Goal: Information Seeking & Learning: Learn about a topic

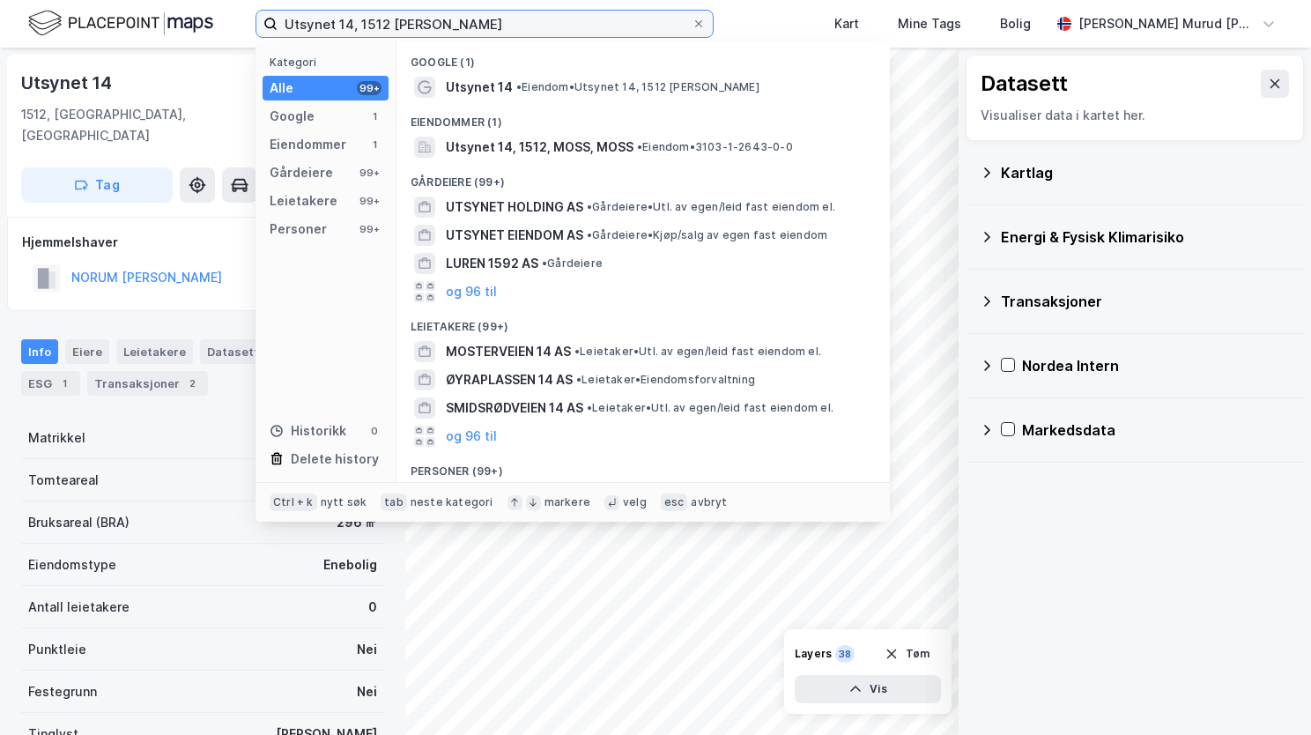
click at [466, 15] on input "Utsynet 14, 1512 [PERSON_NAME]" at bounding box center [485, 24] width 414 height 26
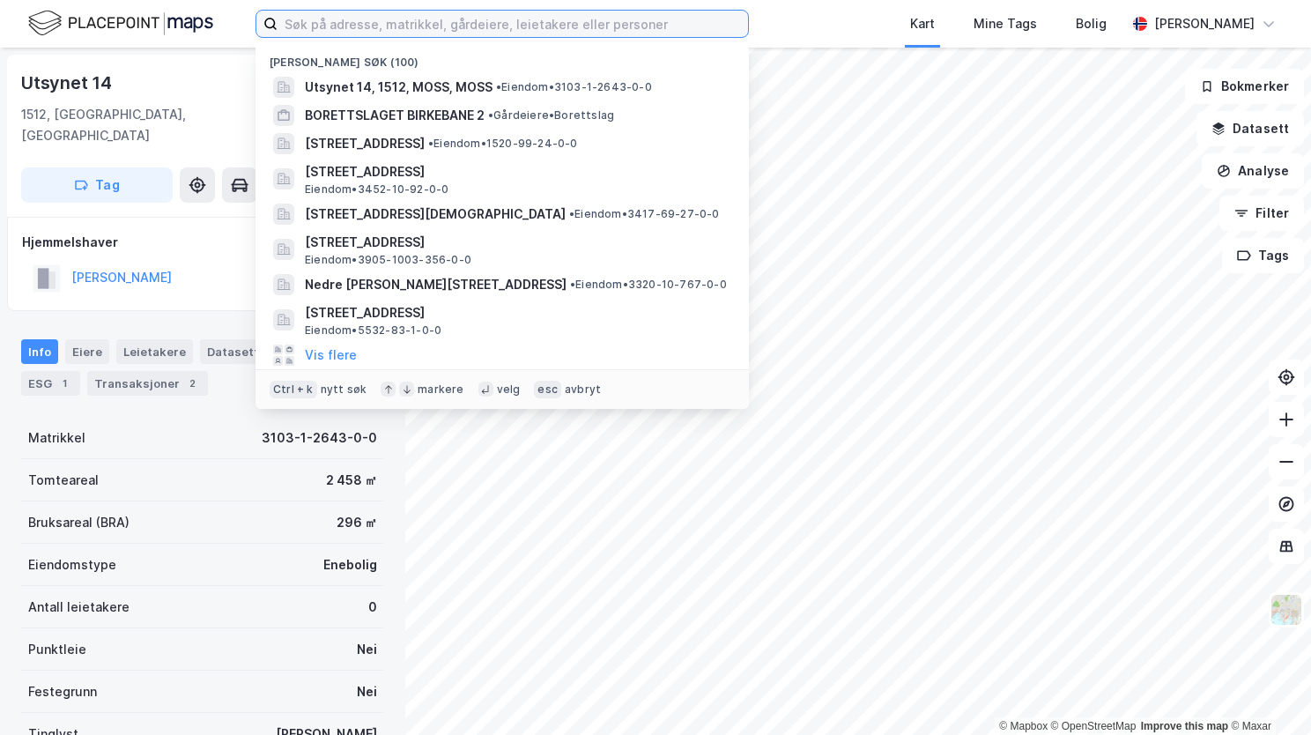
click at [391, 18] on input at bounding box center [513, 24] width 471 height 26
paste input "Gamle Sætveitvegen 69, 5627 Jondal"
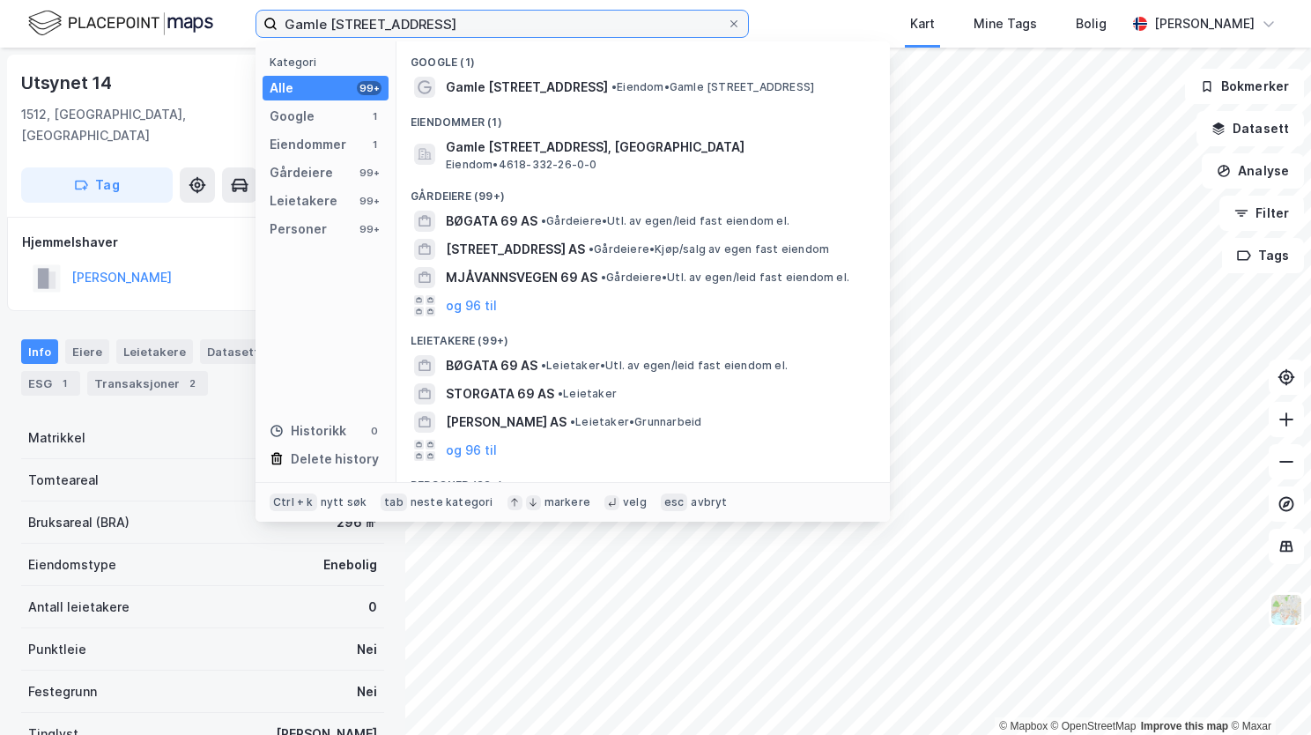
type input "Gamle Sætveitvegen 69, 5627 Jondal"
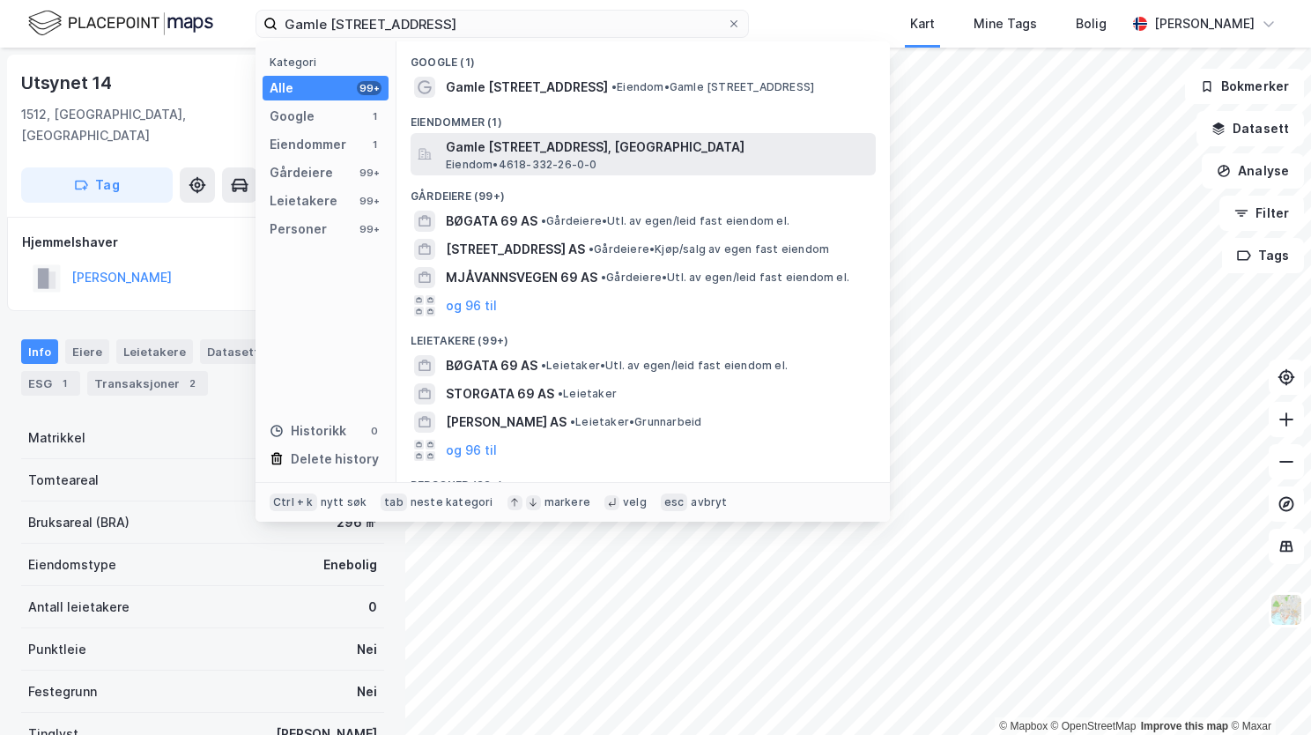
click at [553, 148] on span "Gamle Sætveitvegen 69, 5627, JONDAL, ULLENSVANG" at bounding box center [657, 147] width 423 height 21
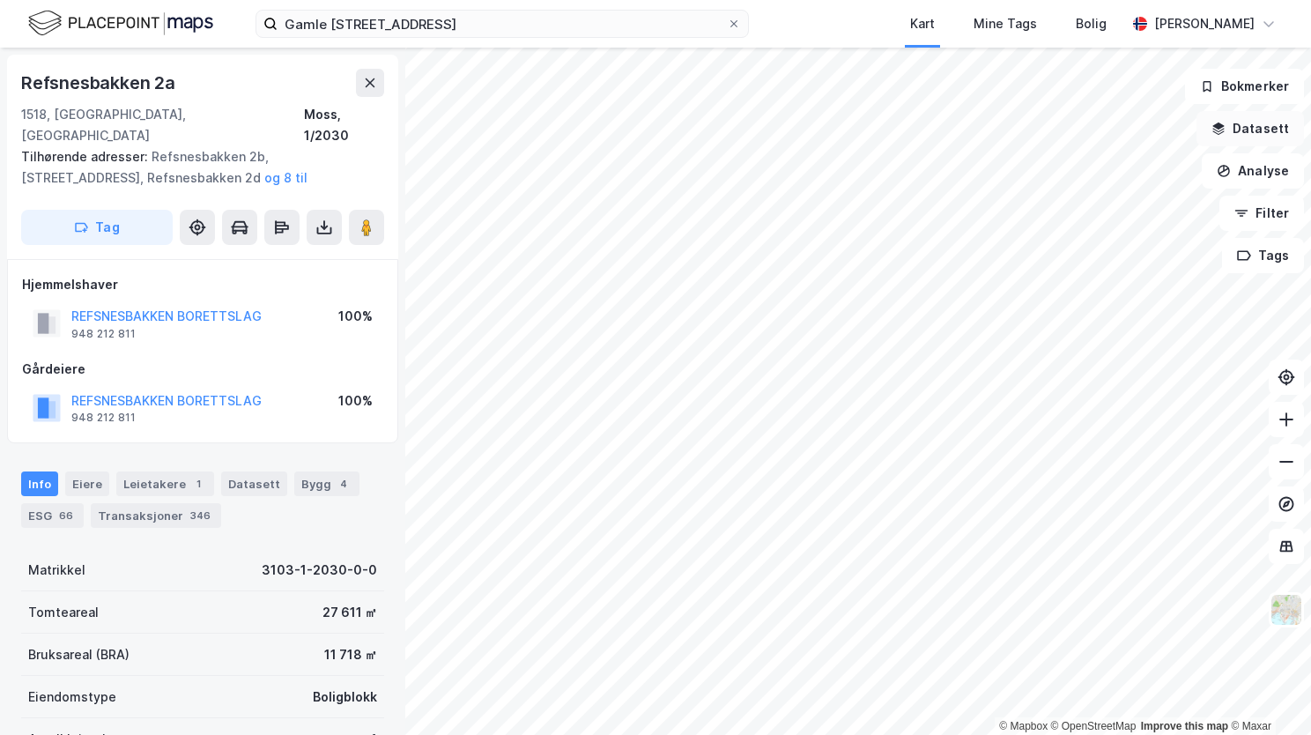
click at [1231, 122] on button "Datasett" at bounding box center [1251, 128] width 108 height 35
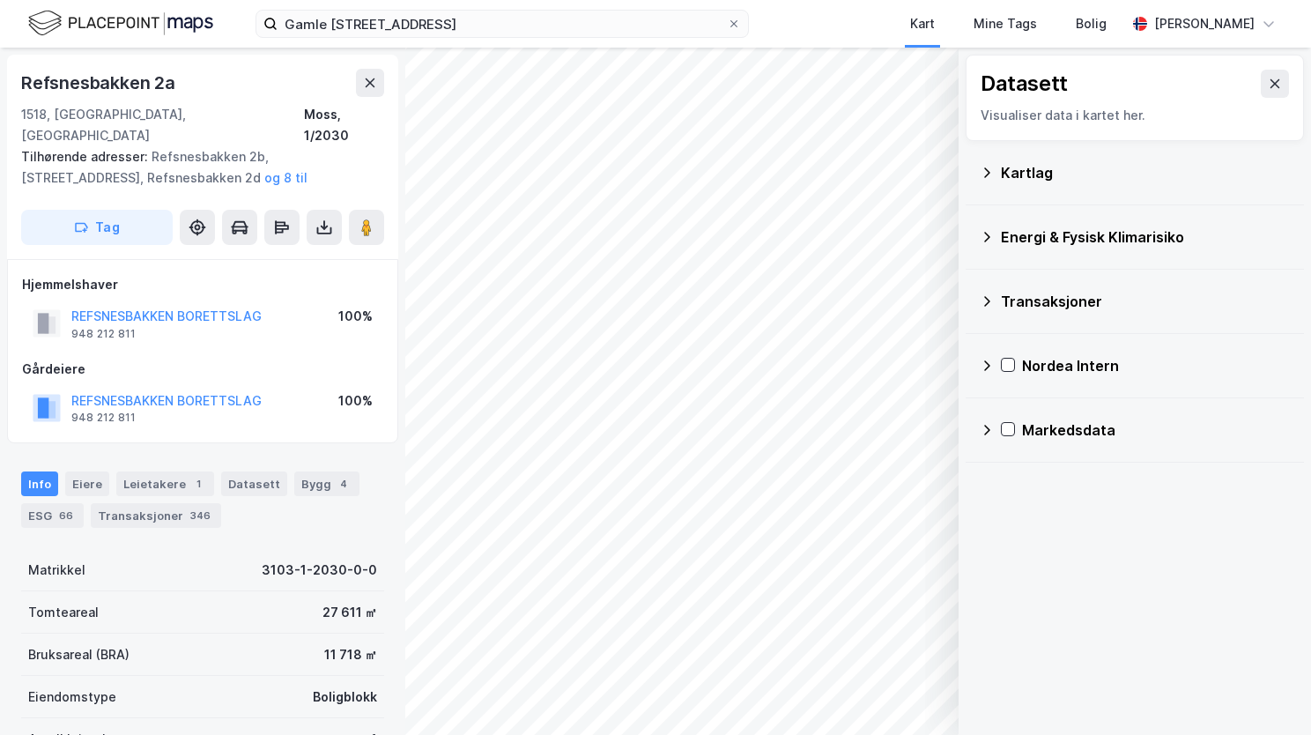
click at [980, 167] on icon at bounding box center [987, 173] width 14 height 14
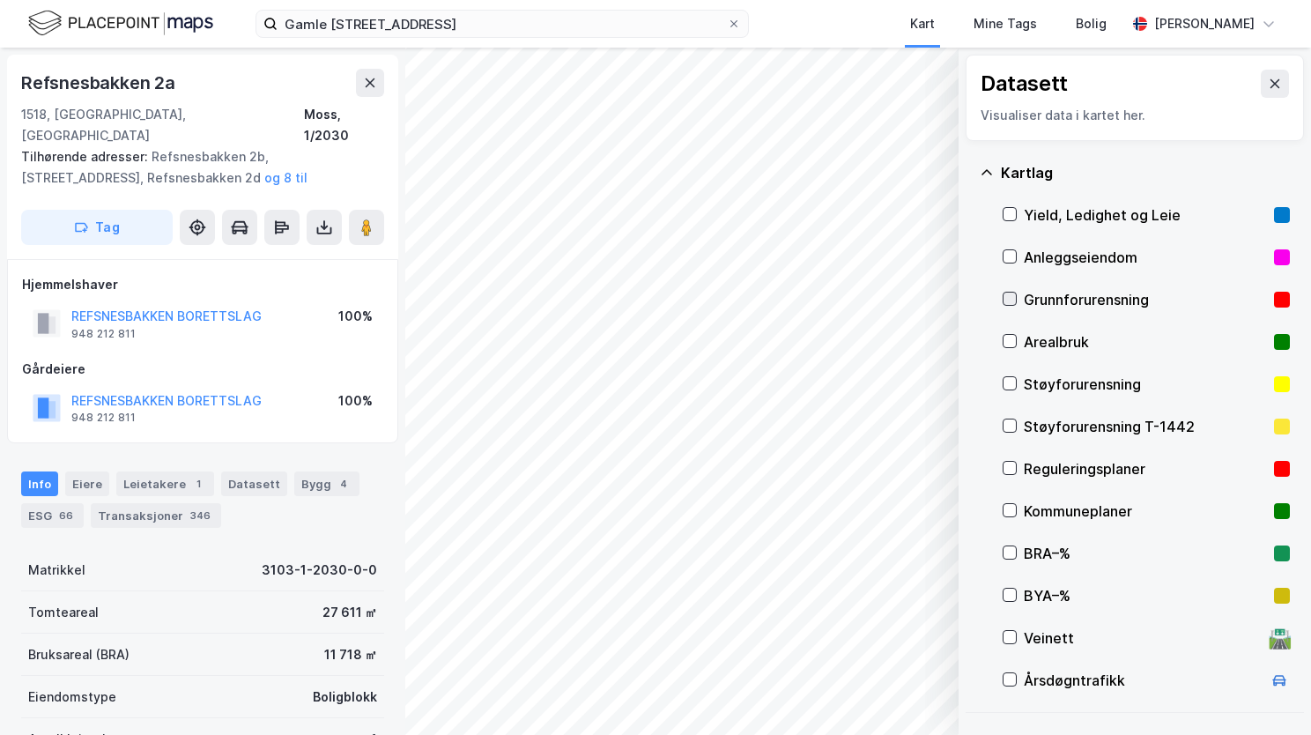
click at [1012, 293] on icon at bounding box center [1010, 299] width 12 height 12
click at [992, 171] on icon at bounding box center [987, 173] width 14 height 14
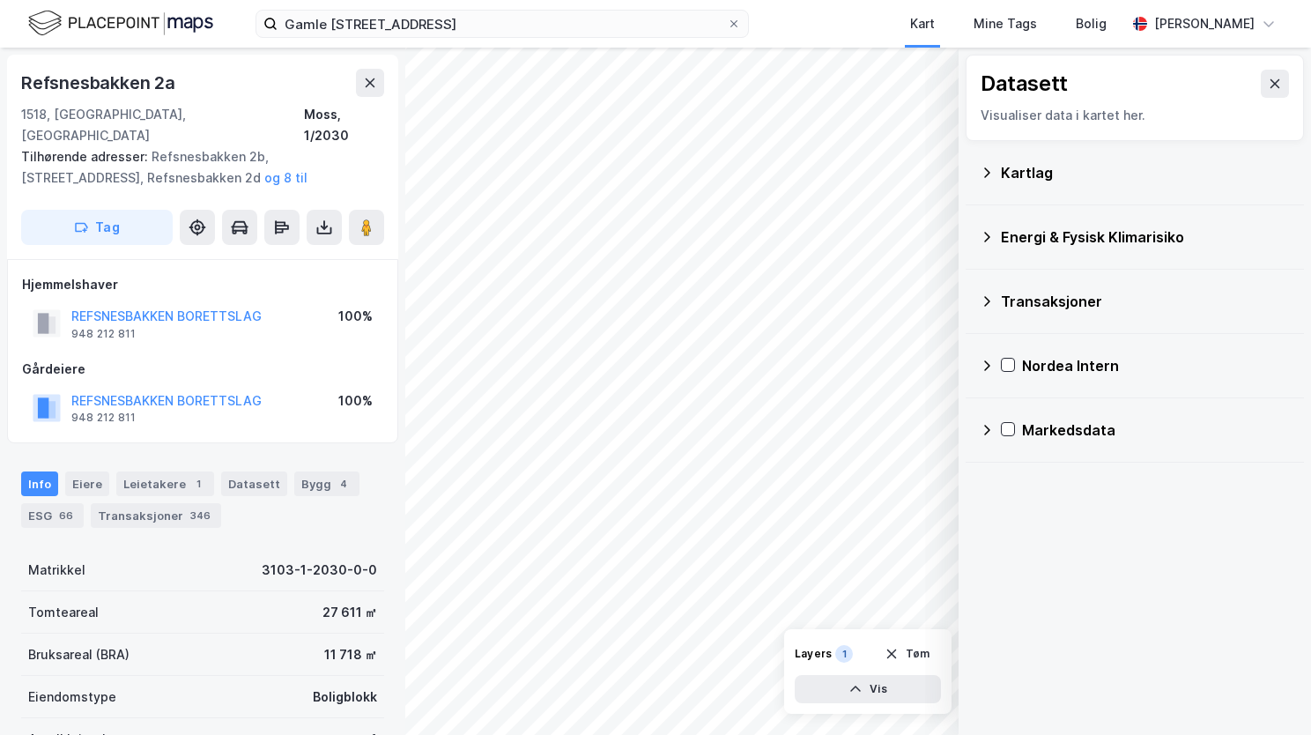
click at [992, 231] on icon at bounding box center [987, 237] width 14 height 14
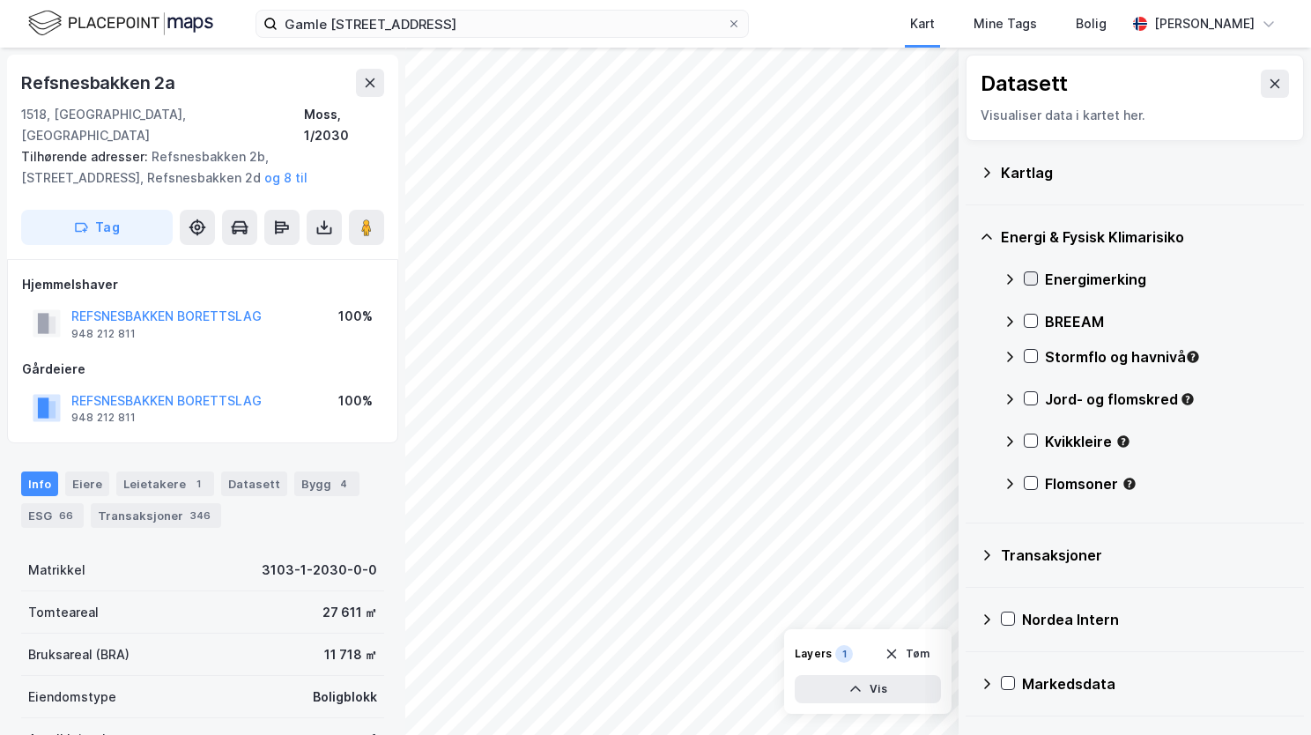
click at [1033, 278] on icon at bounding box center [1032, 279] width 10 height 6
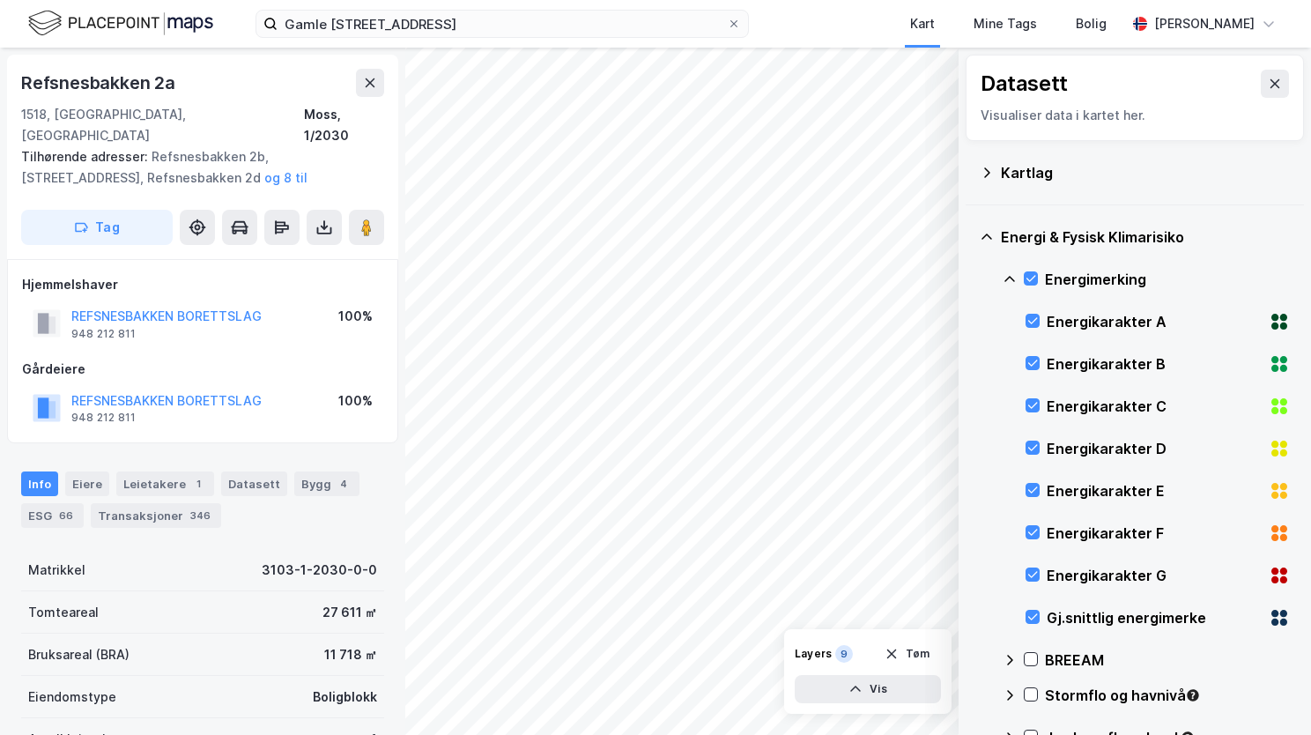
click at [988, 233] on icon at bounding box center [987, 237] width 14 height 14
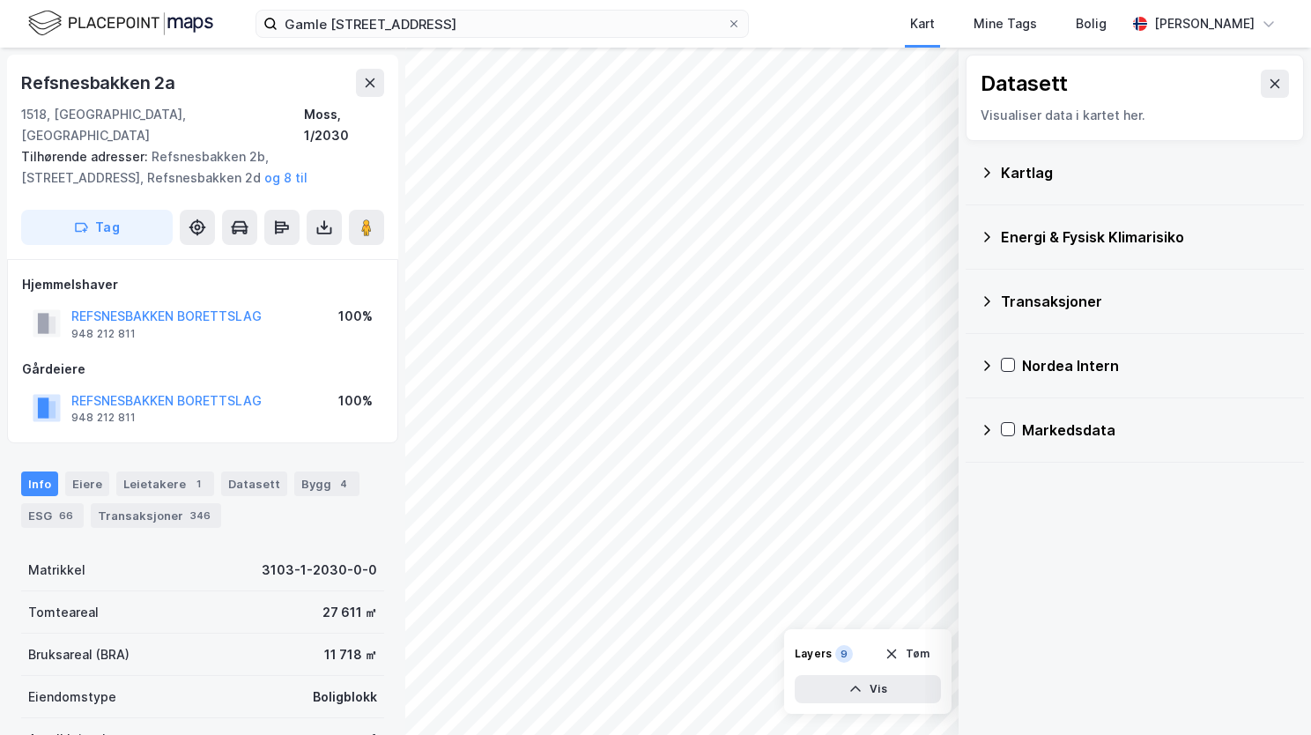
click at [984, 238] on icon at bounding box center [987, 237] width 14 height 14
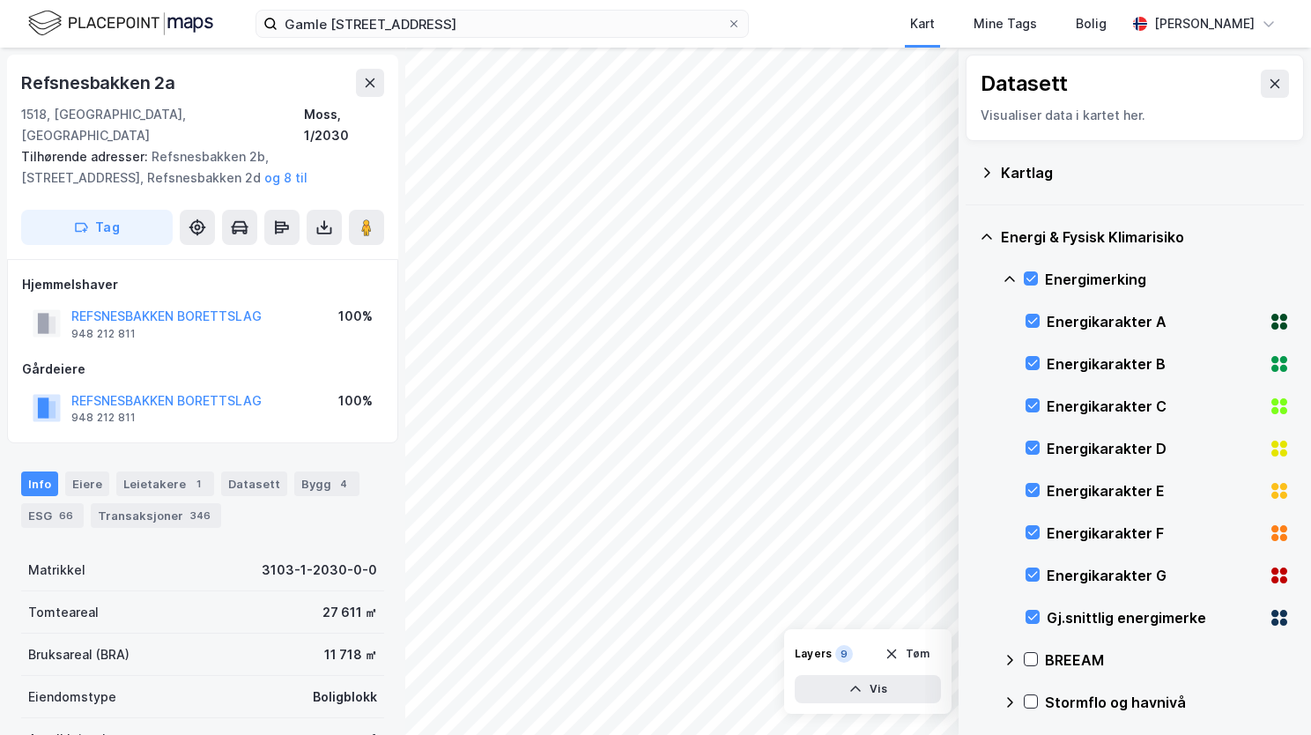
scroll to position [324, 0]
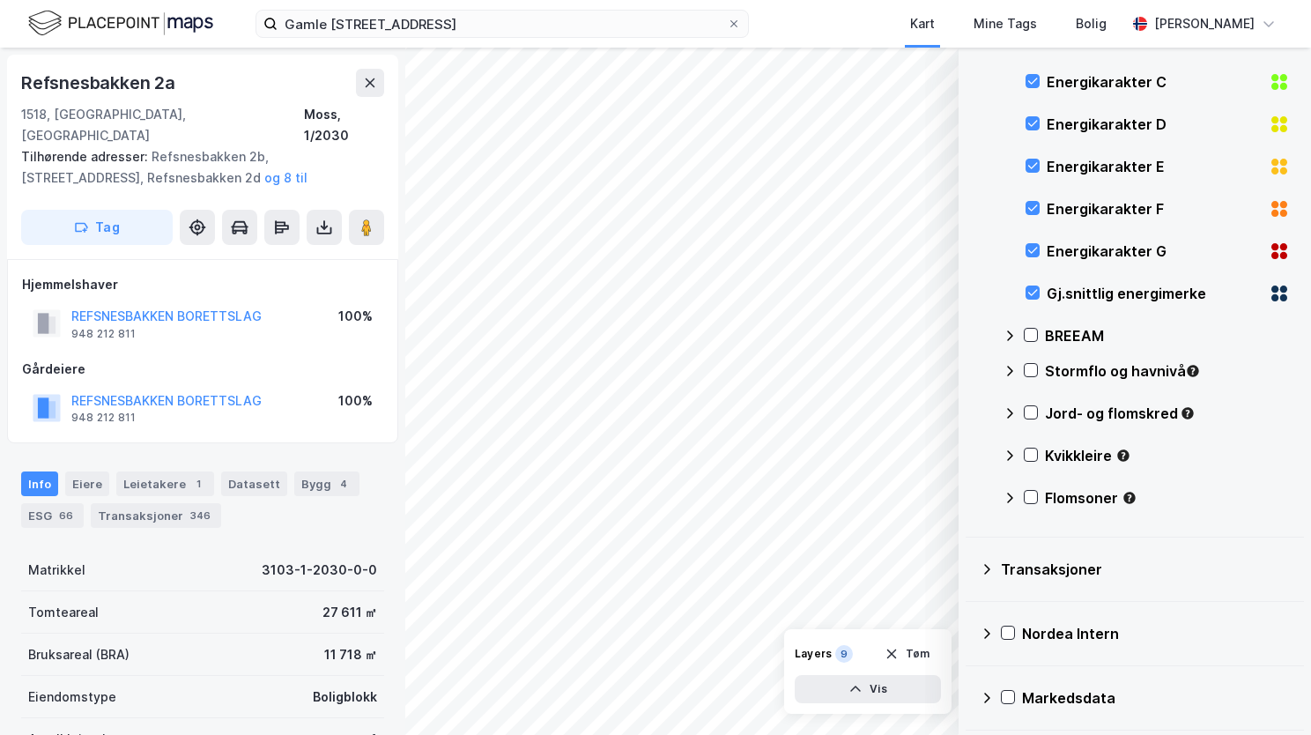
click at [1031, 361] on div "Stormflo og havnivå" at bounding box center [1146, 378] width 287 height 42
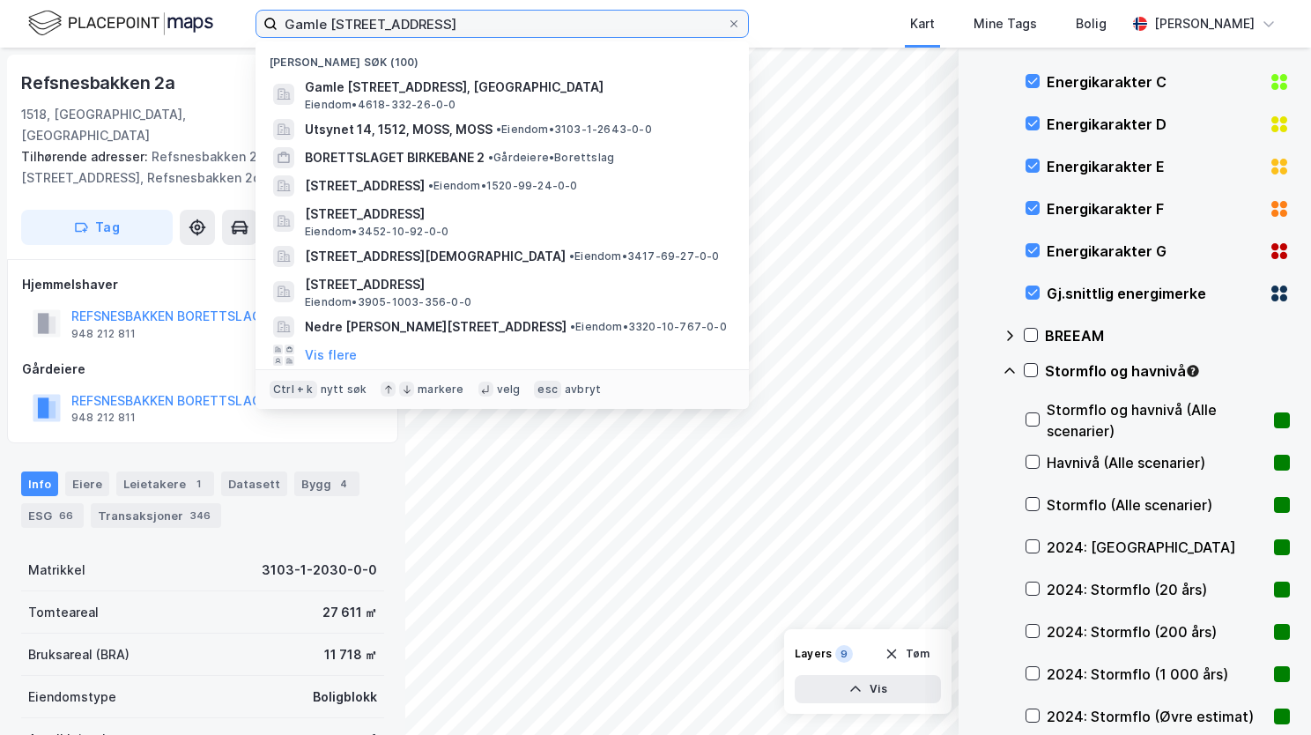
click at [631, 29] on input "Gamle Sætveitvegen 69, 5627 Jondal" at bounding box center [502, 24] width 449 height 26
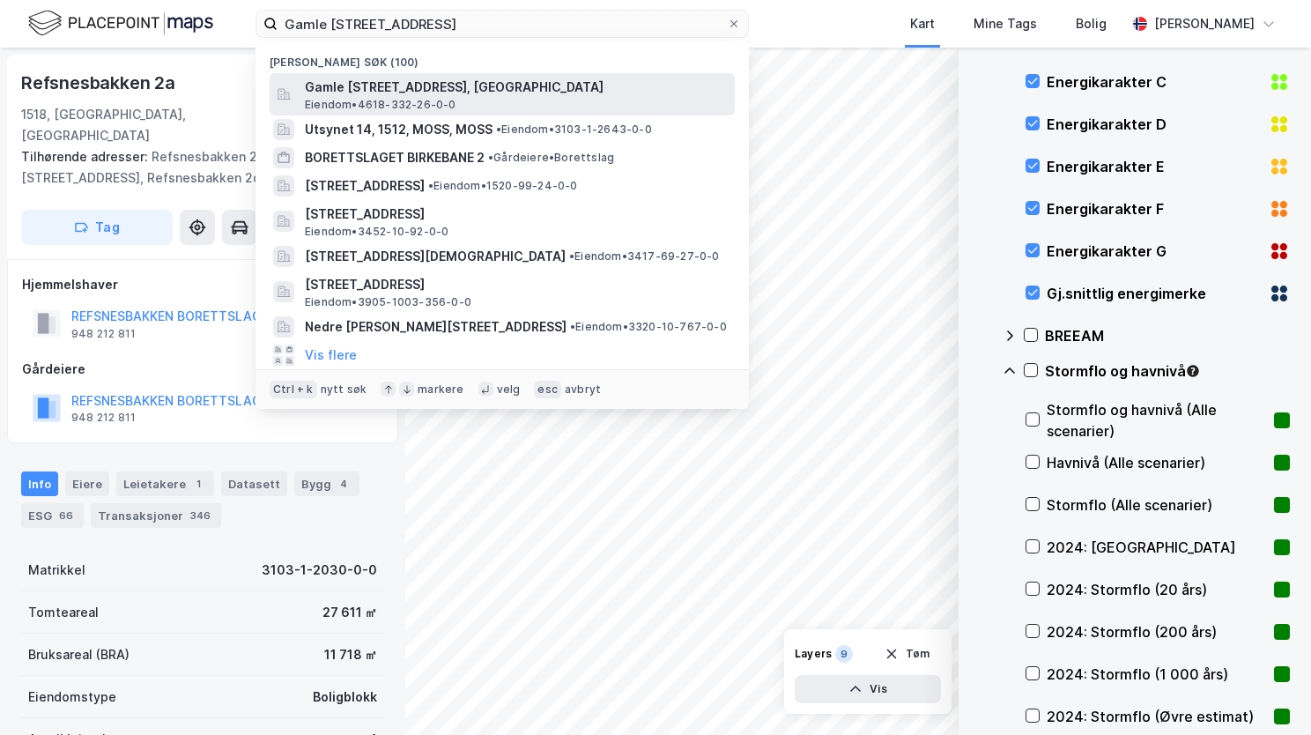
click at [592, 83] on span "Gamle Sætveitvegen 69, 5627, JONDAL, ULLENSVANG" at bounding box center [516, 87] width 423 height 21
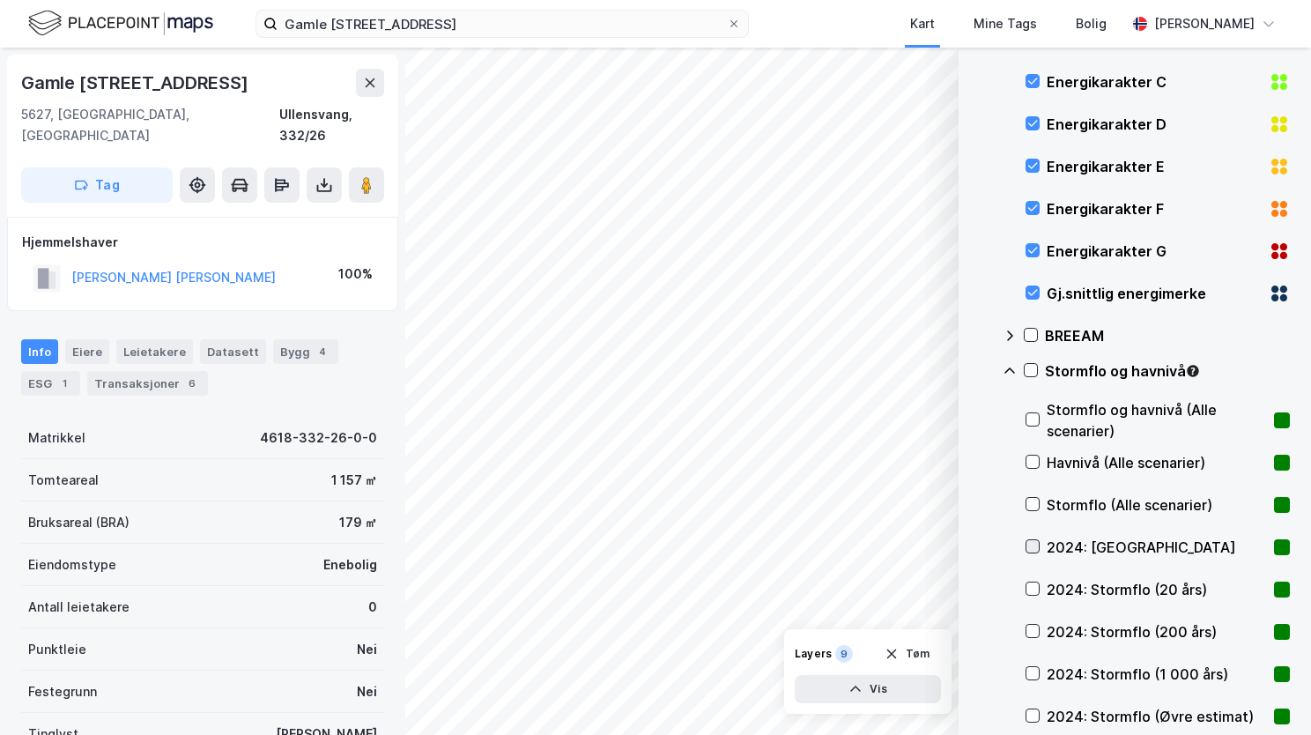
click at [1031, 546] on icon at bounding box center [1033, 546] width 12 height 12
click at [1025, 590] on div "Energimerking Energikarakter A Energikarakter B Energikarakter C Energikarakter…" at bounding box center [1146, 547] width 287 height 1227
click at [1029, 585] on icon at bounding box center [1033, 589] width 12 height 12
click at [1035, 634] on icon at bounding box center [1033, 631] width 12 height 12
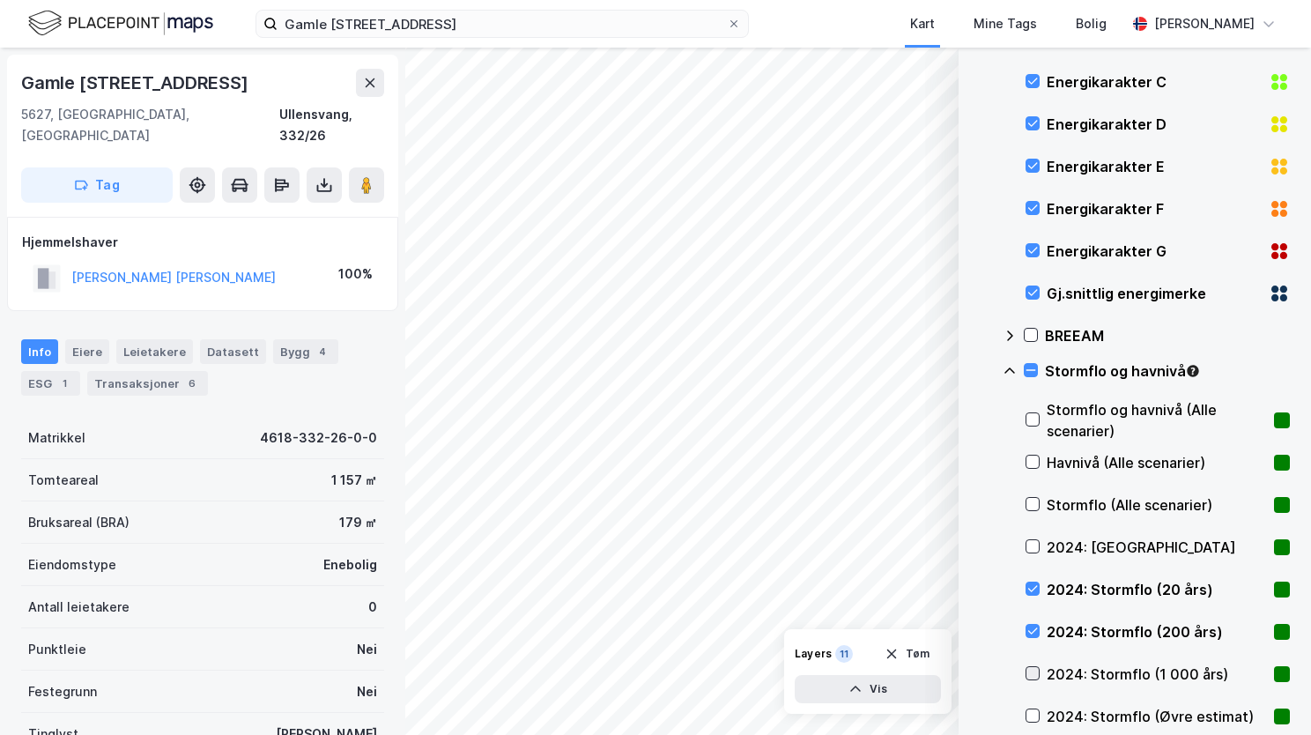
click at [1031, 678] on icon at bounding box center [1033, 673] width 12 height 12
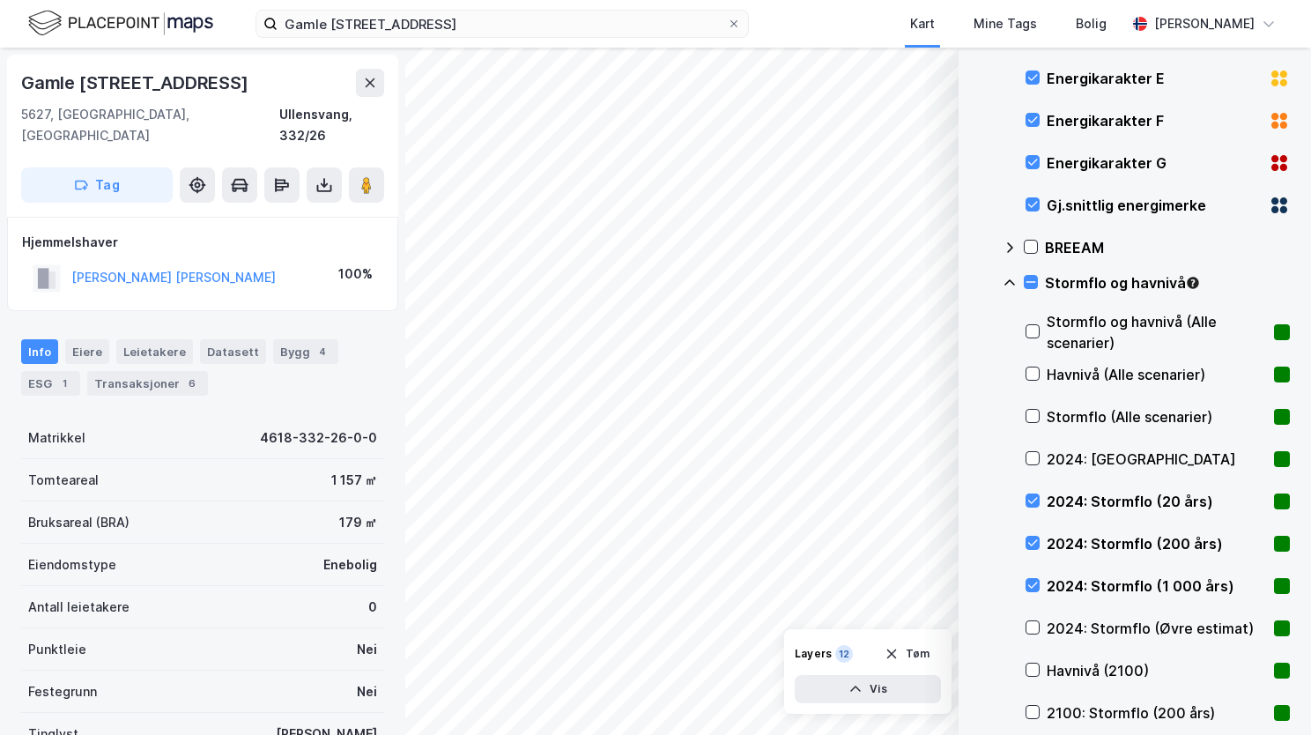
scroll to position [501, 0]
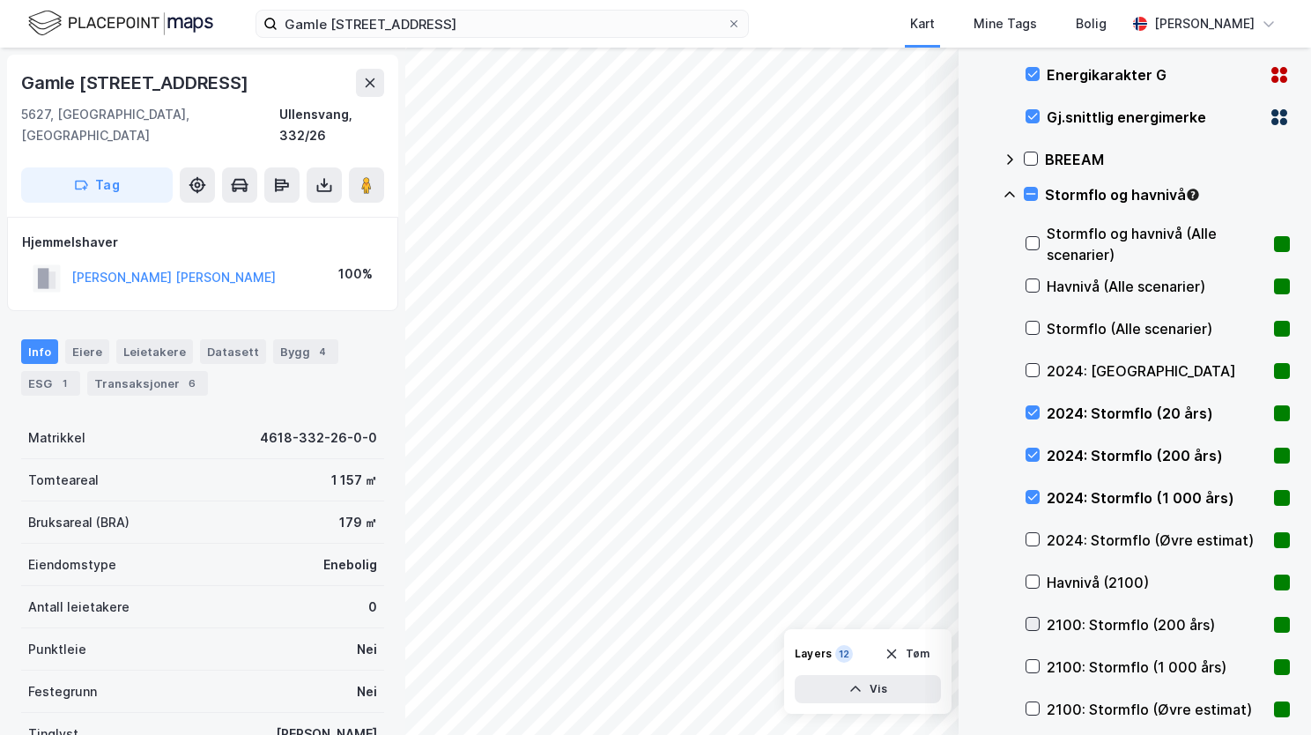
click at [1033, 625] on icon at bounding box center [1033, 624] width 10 height 6
click at [1033, 667] on icon at bounding box center [1033, 666] width 12 height 12
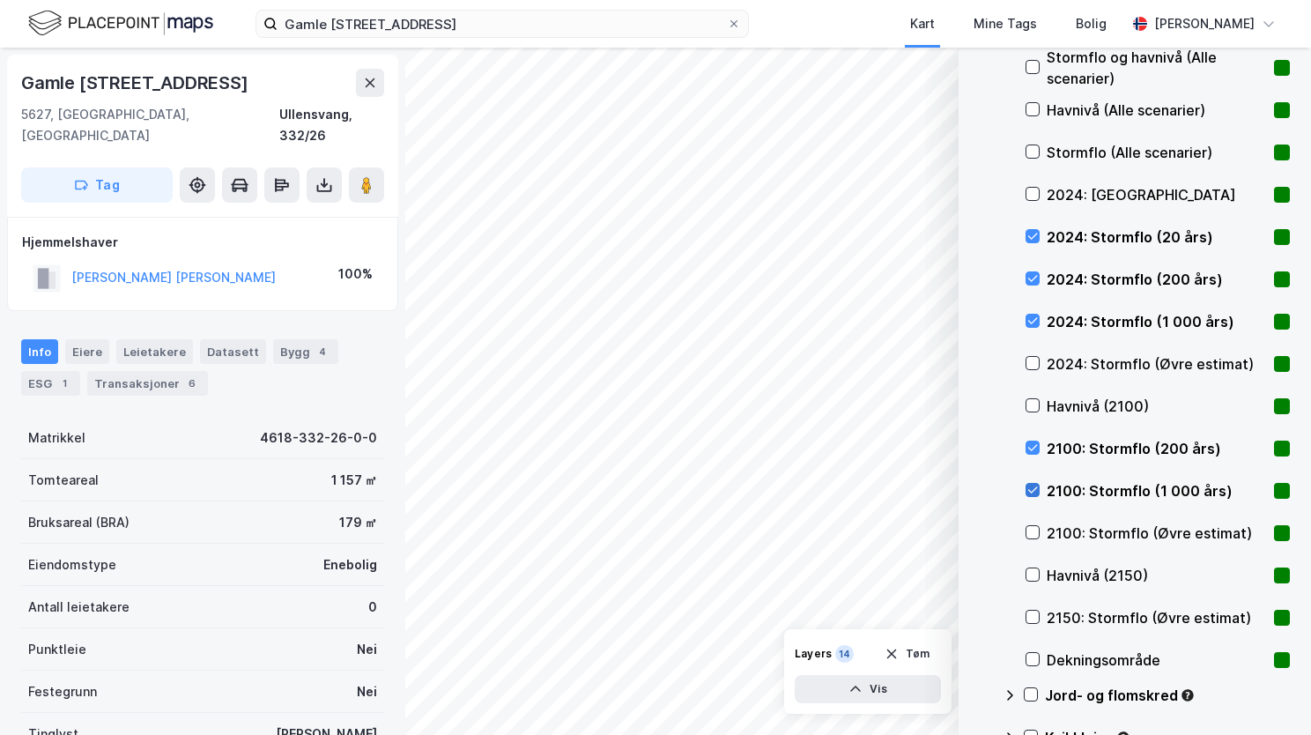
scroll to position [853, 0]
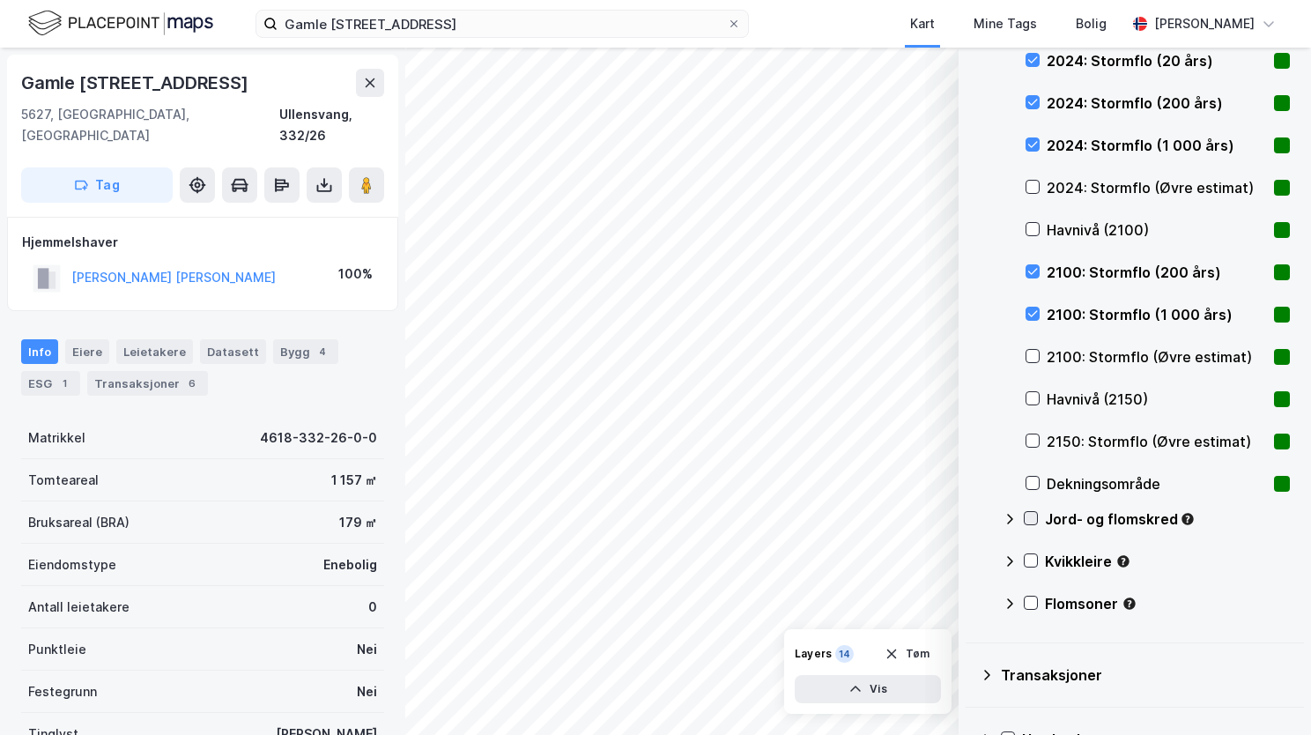
click at [1031, 518] on icon at bounding box center [1032, 519] width 10 height 6
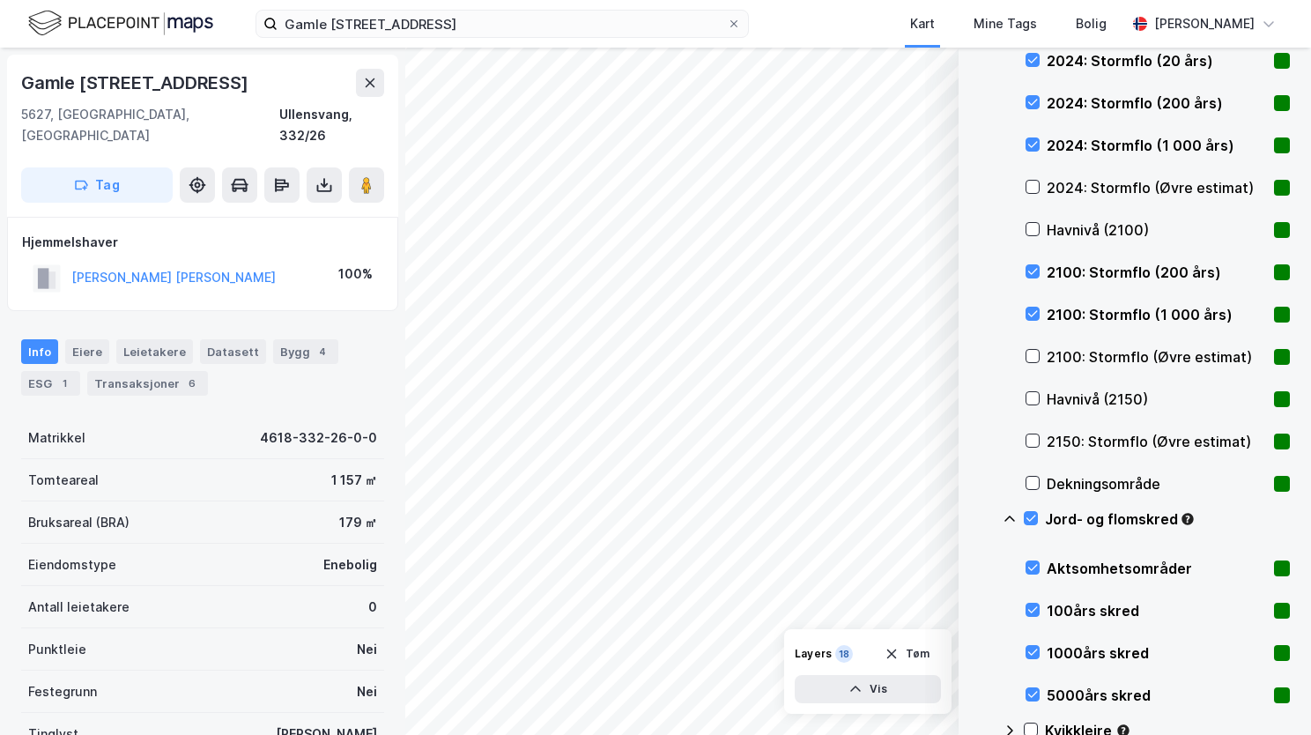
scroll to position [1029, 0]
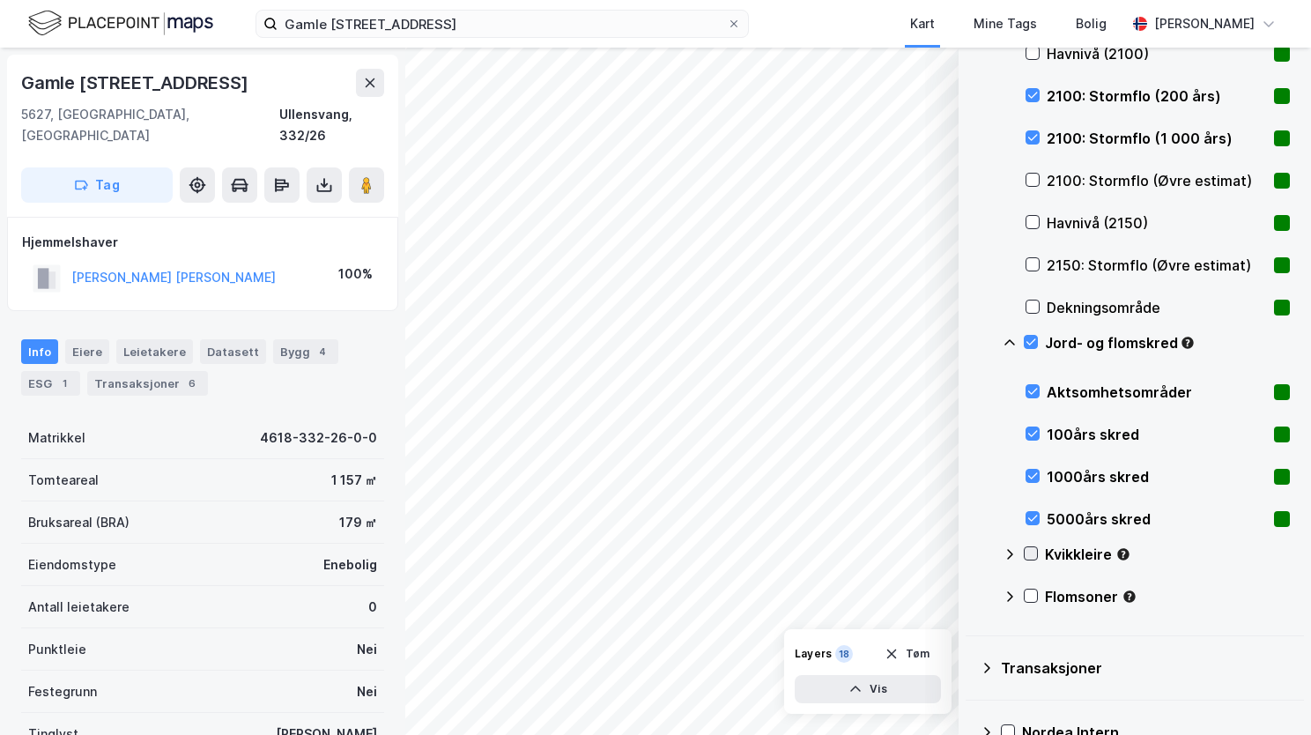
click at [1033, 553] on icon at bounding box center [1031, 553] width 12 height 12
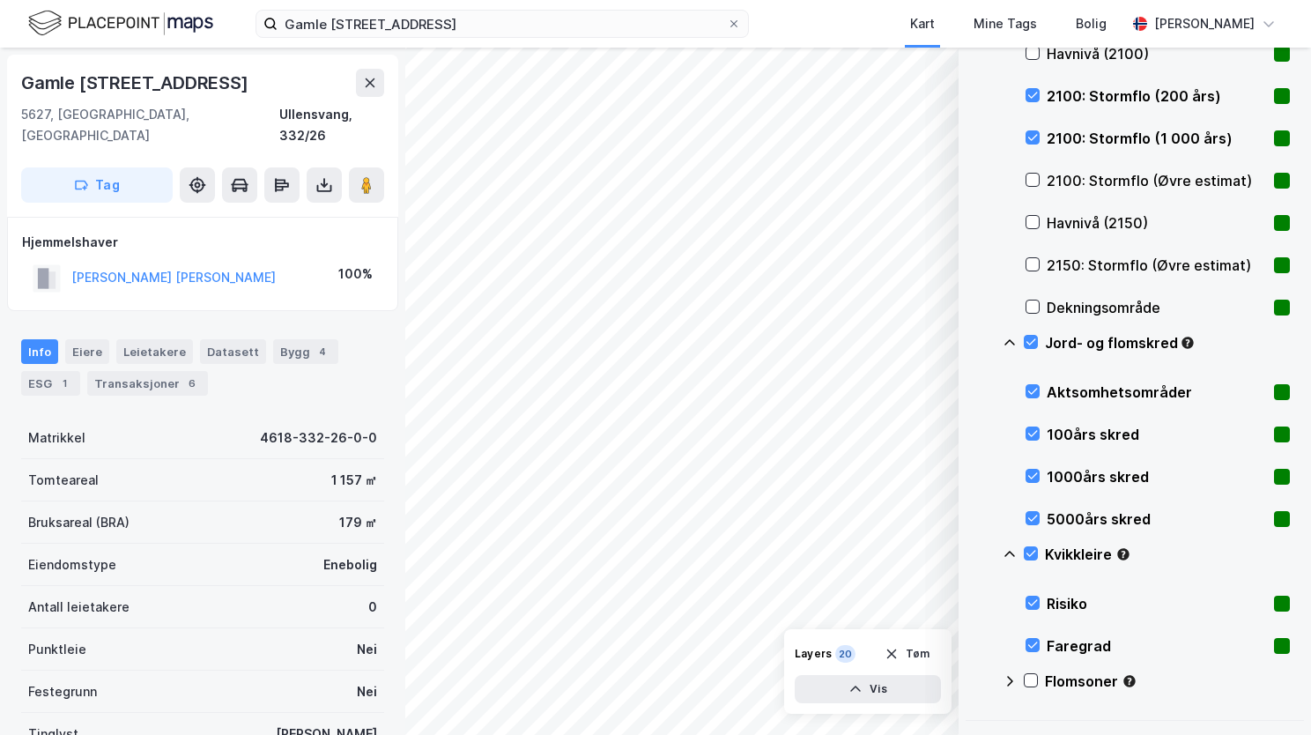
scroll to position [1206, 0]
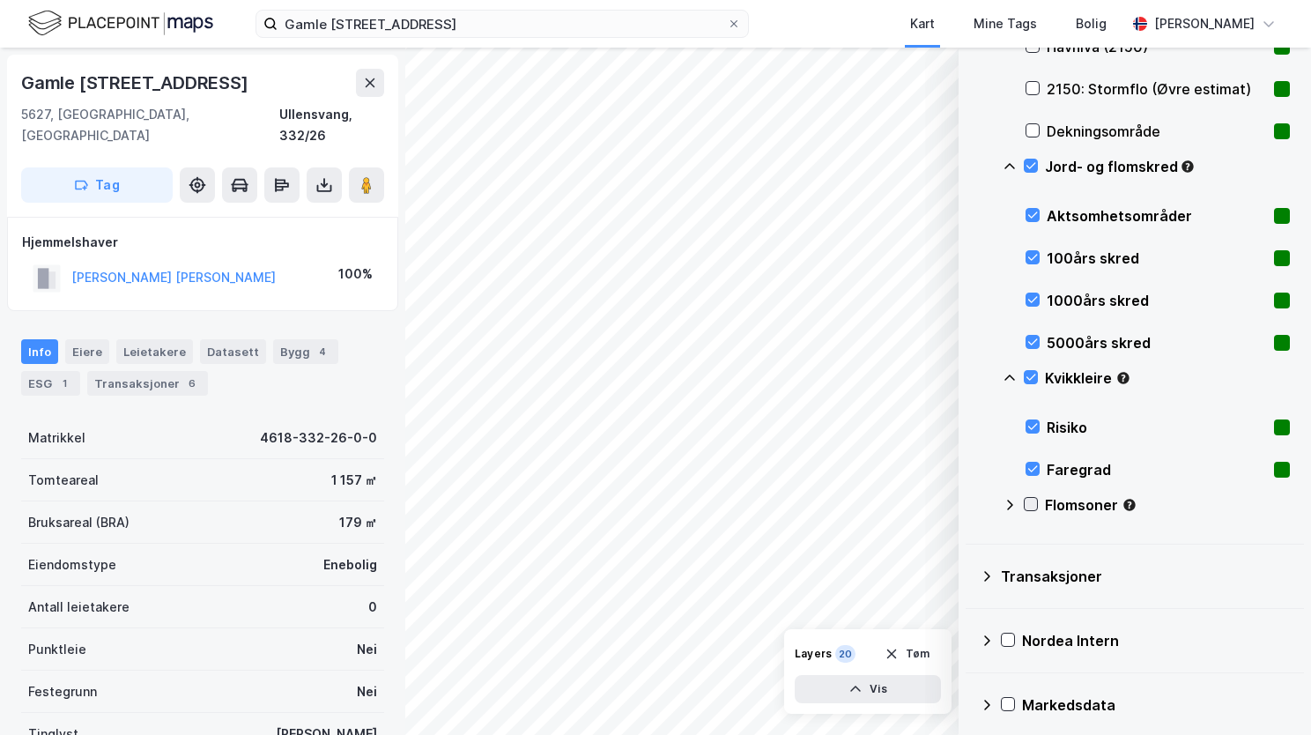
click at [1032, 504] on icon at bounding box center [1031, 504] width 12 height 12
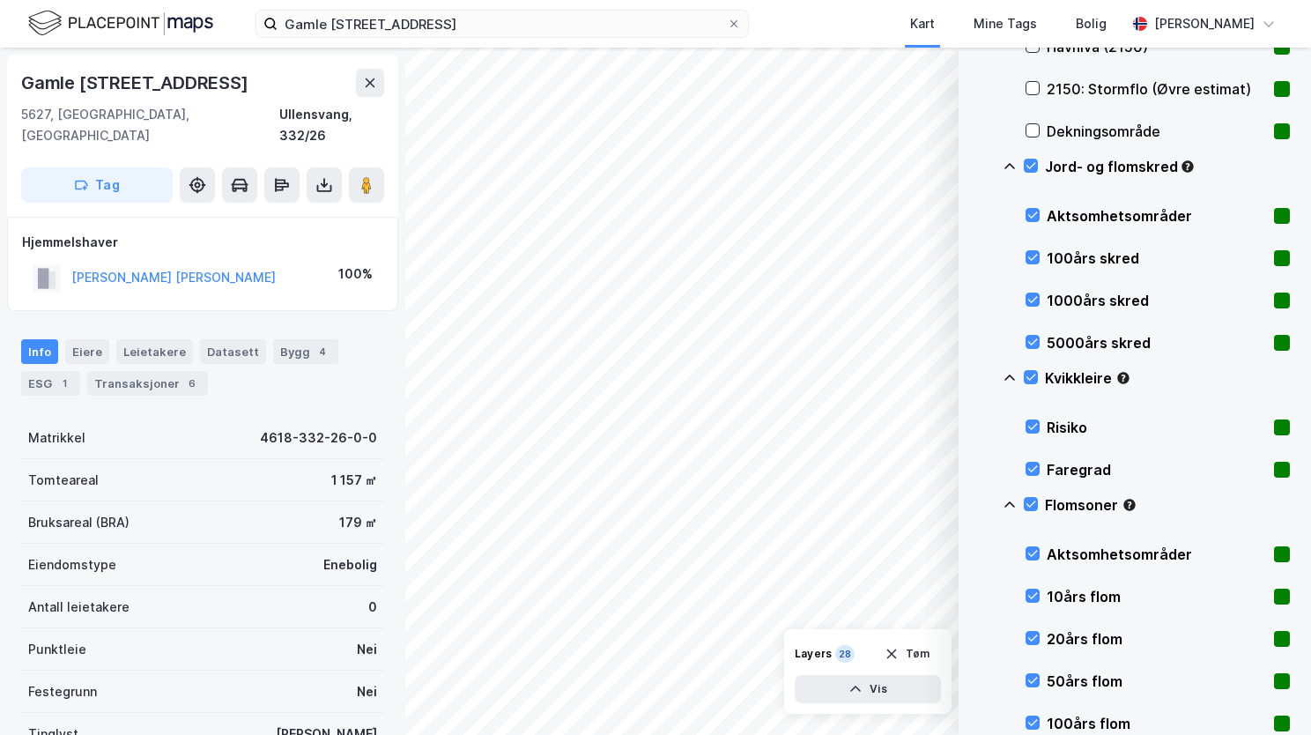
click at [1008, 501] on icon at bounding box center [1010, 504] width 11 height 6
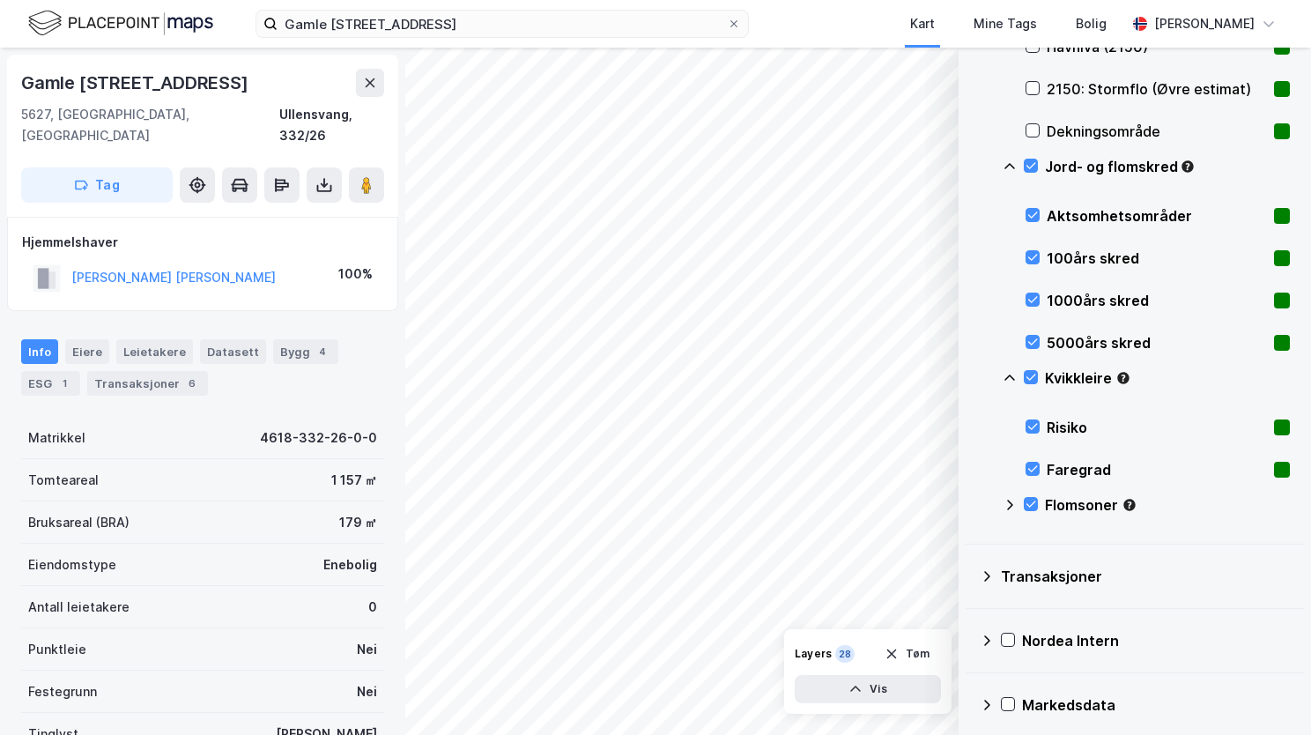
click at [1004, 372] on icon at bounding box center [1010, 378] width 14 height 14
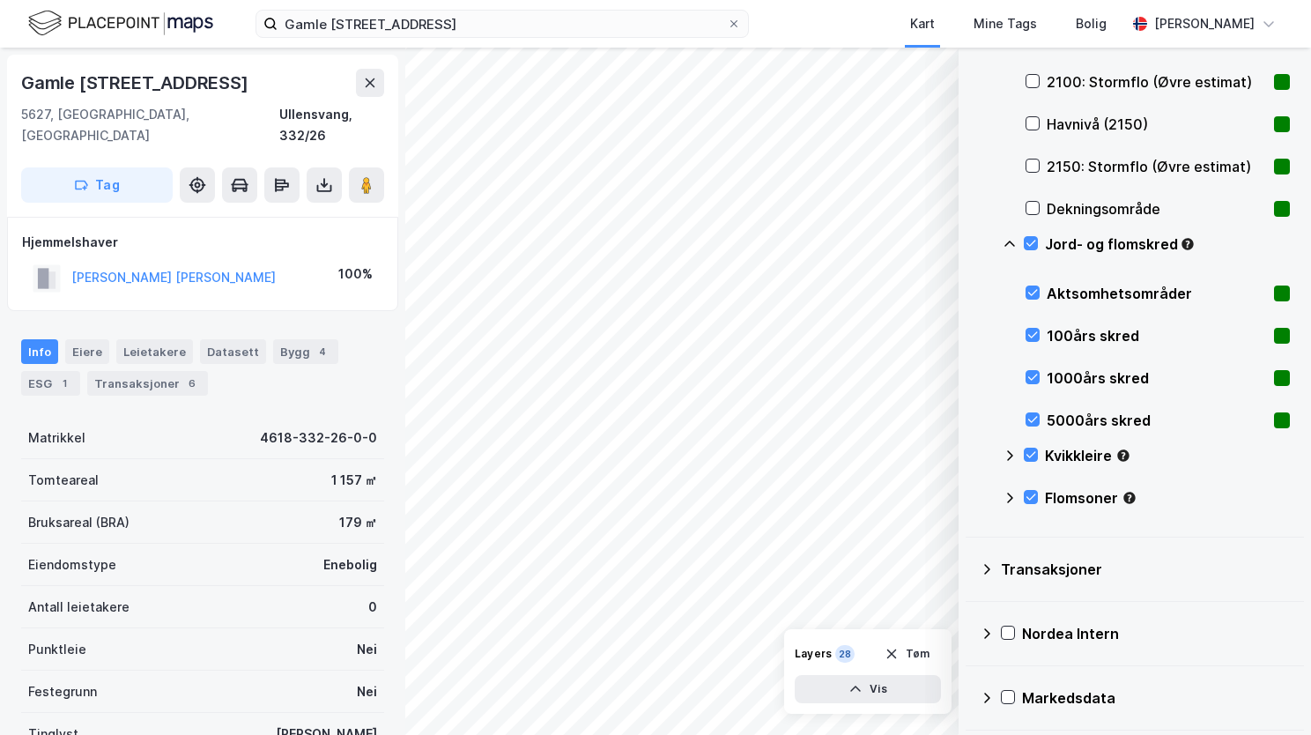
click at [1012, 242] on icon at bounding box center [1010, 244] width 11 height 6
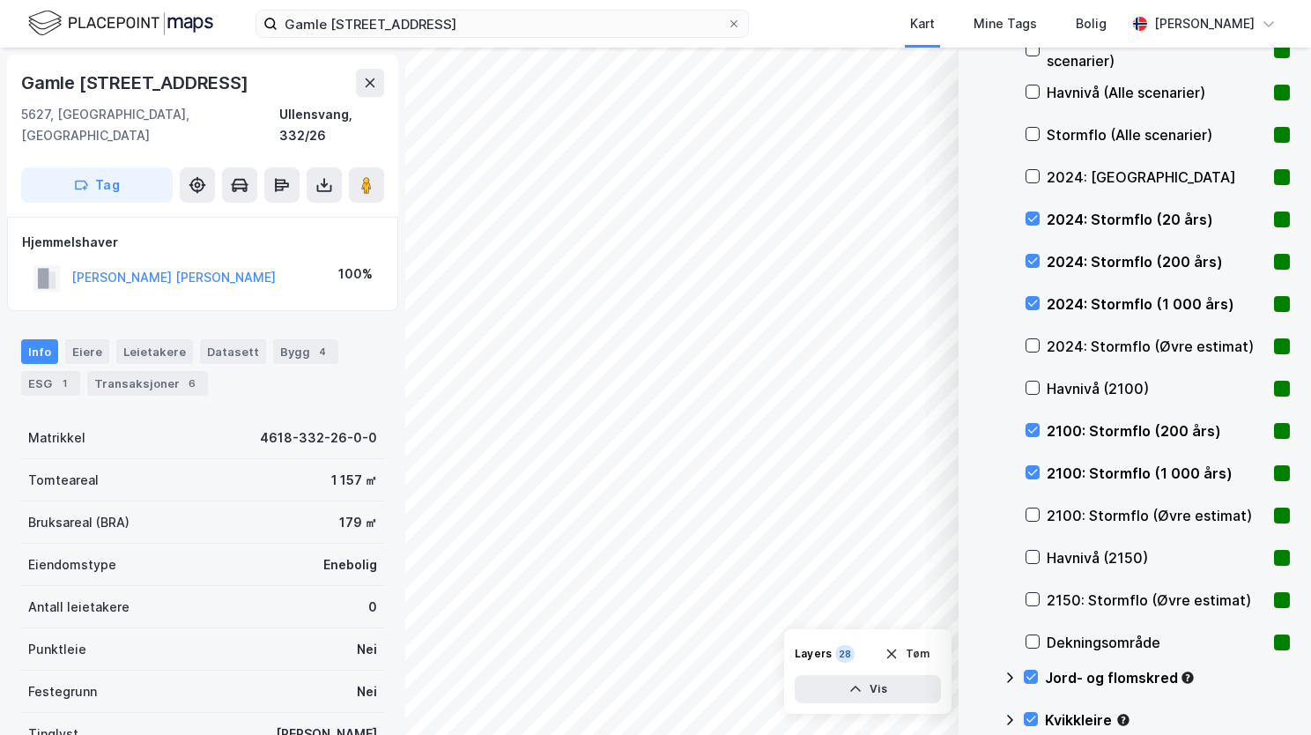
scroll to position [430, 0]
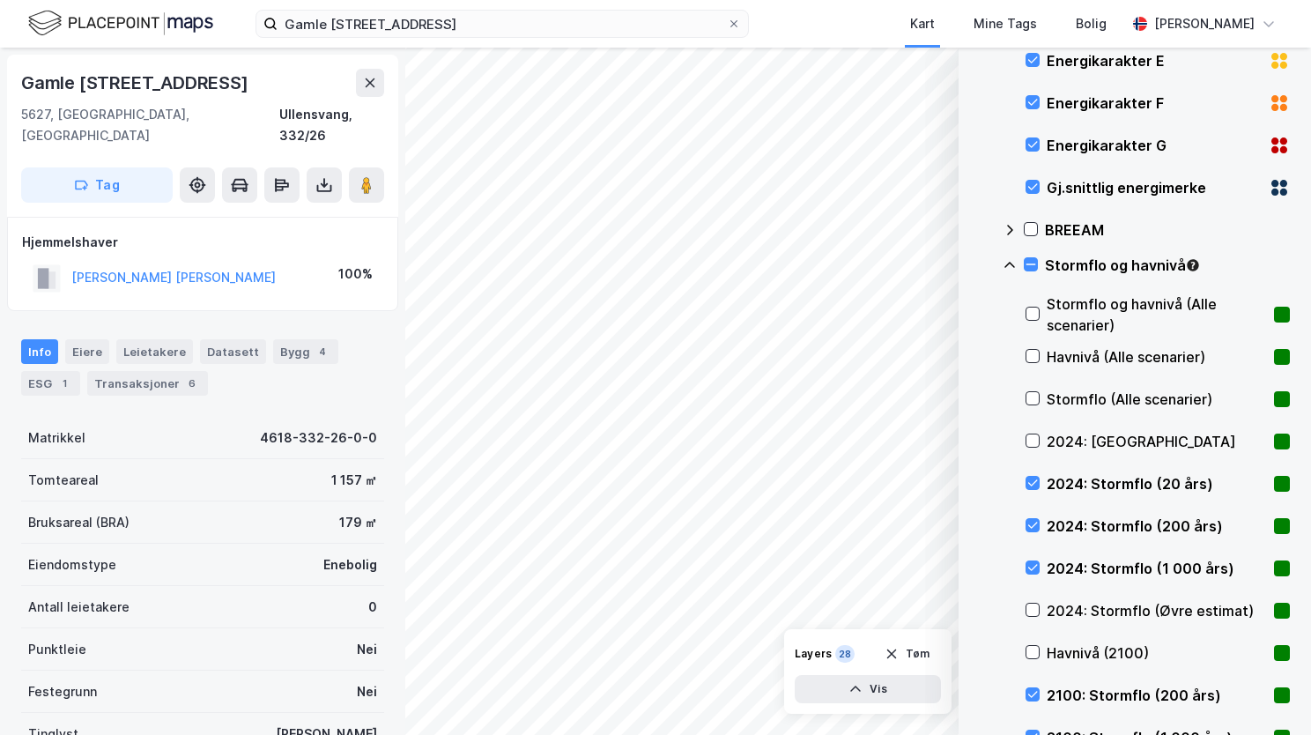
click at [1008, 259] on icon at bounding box center [1010, 265] width 14 height 14
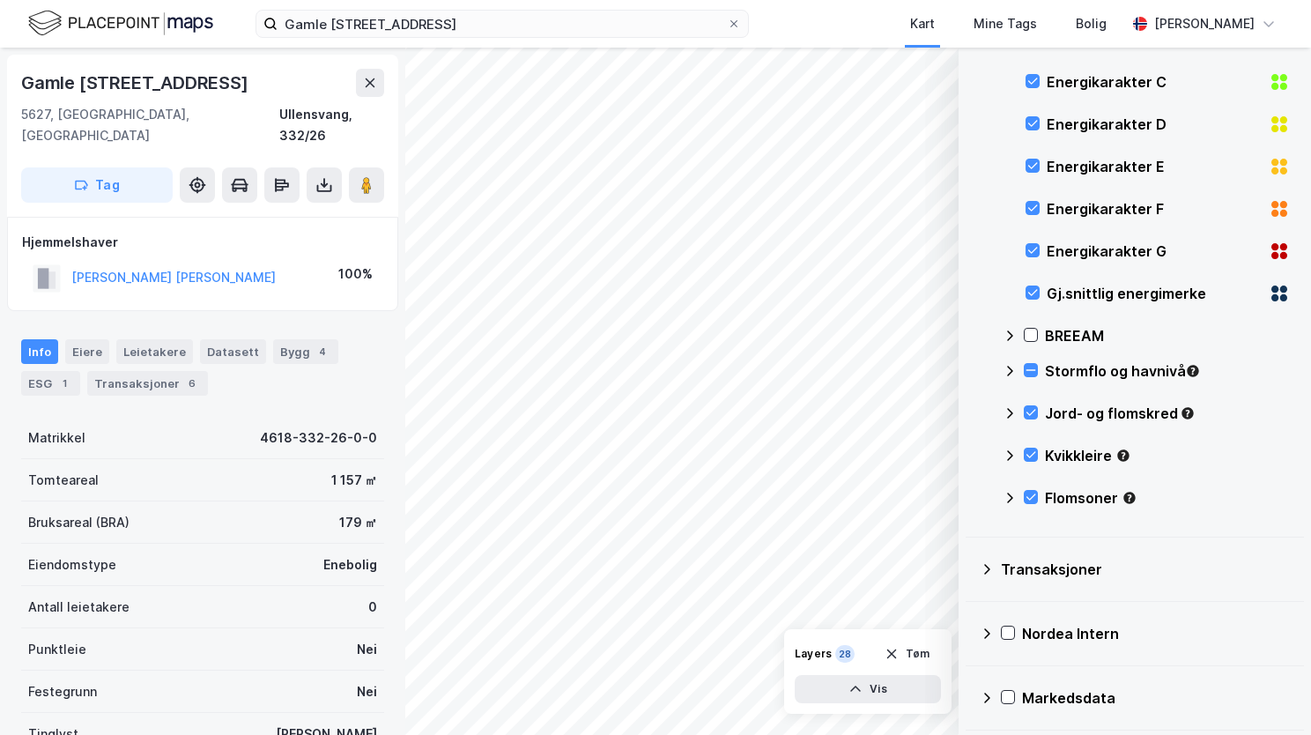
scroll to position [0, 0]
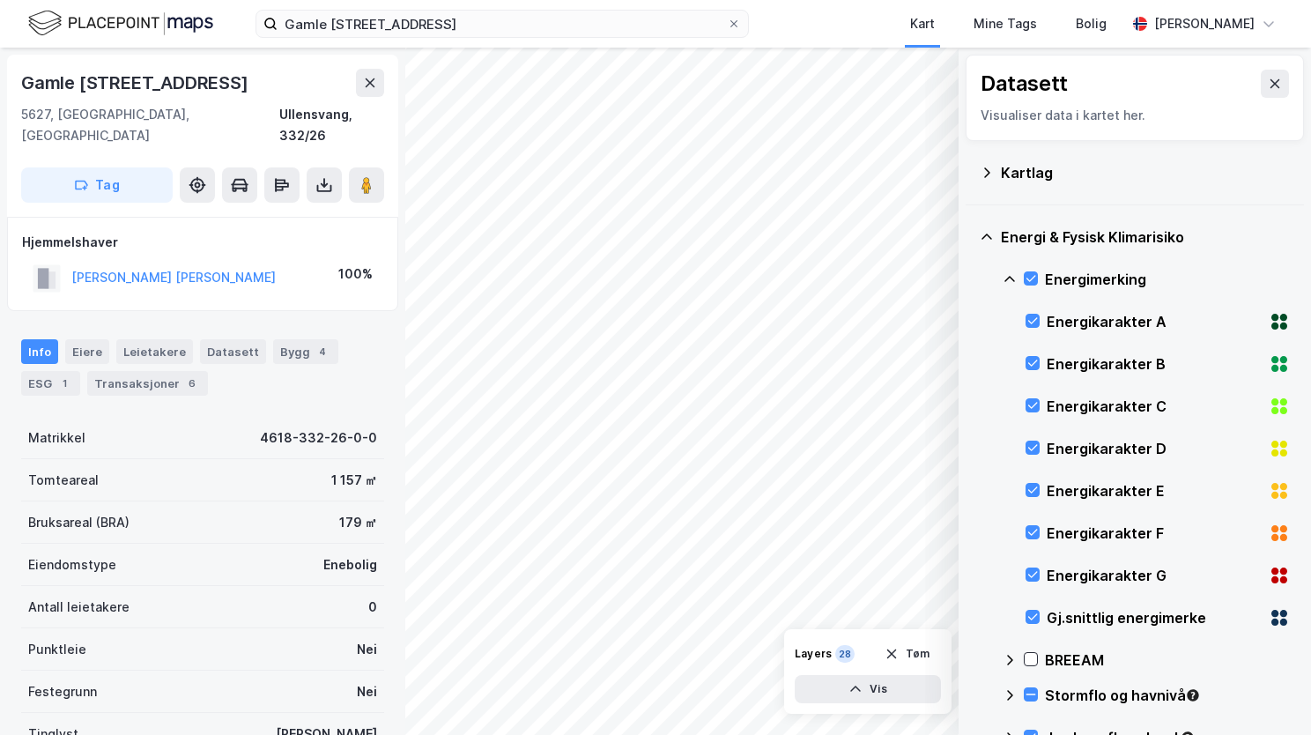
click at [1008, 277] on icon at bounding box center [1010, 279] width 14 height 14
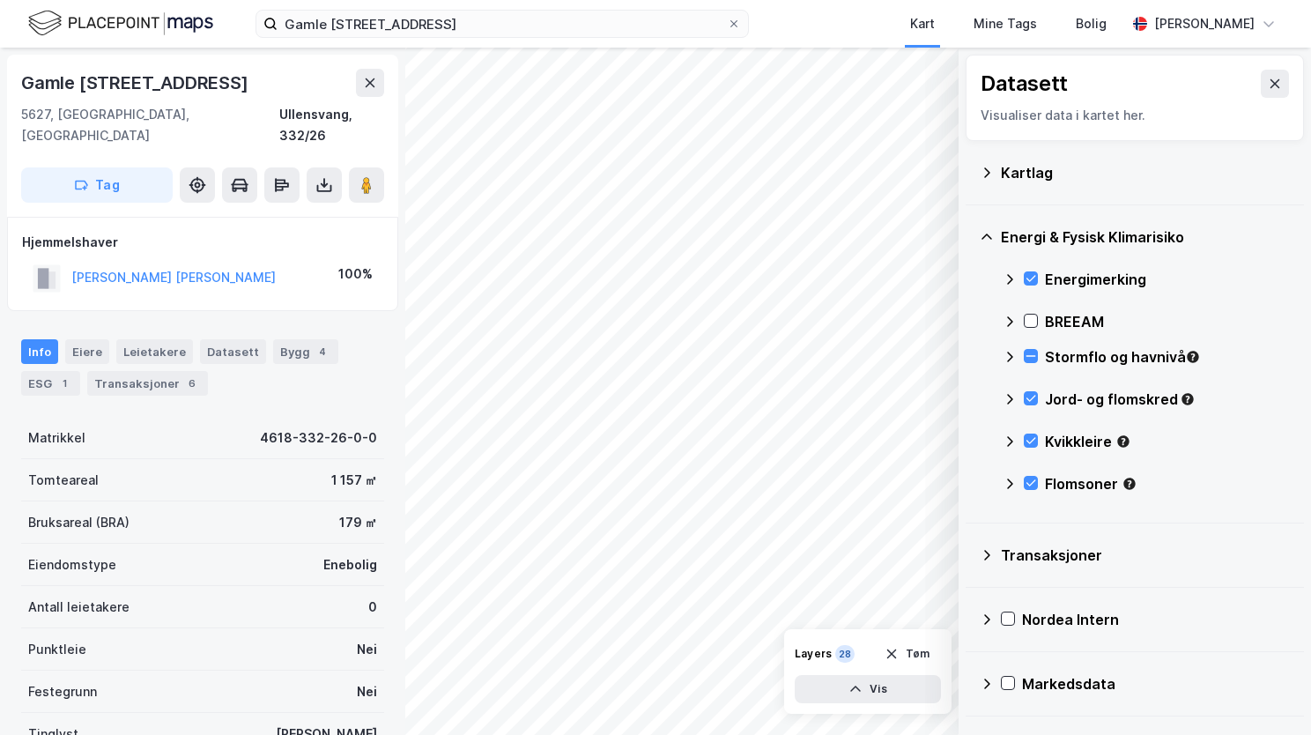
scroll to position [132, 0]
